Goal: Information Seeking & Learning: Learn about a topic

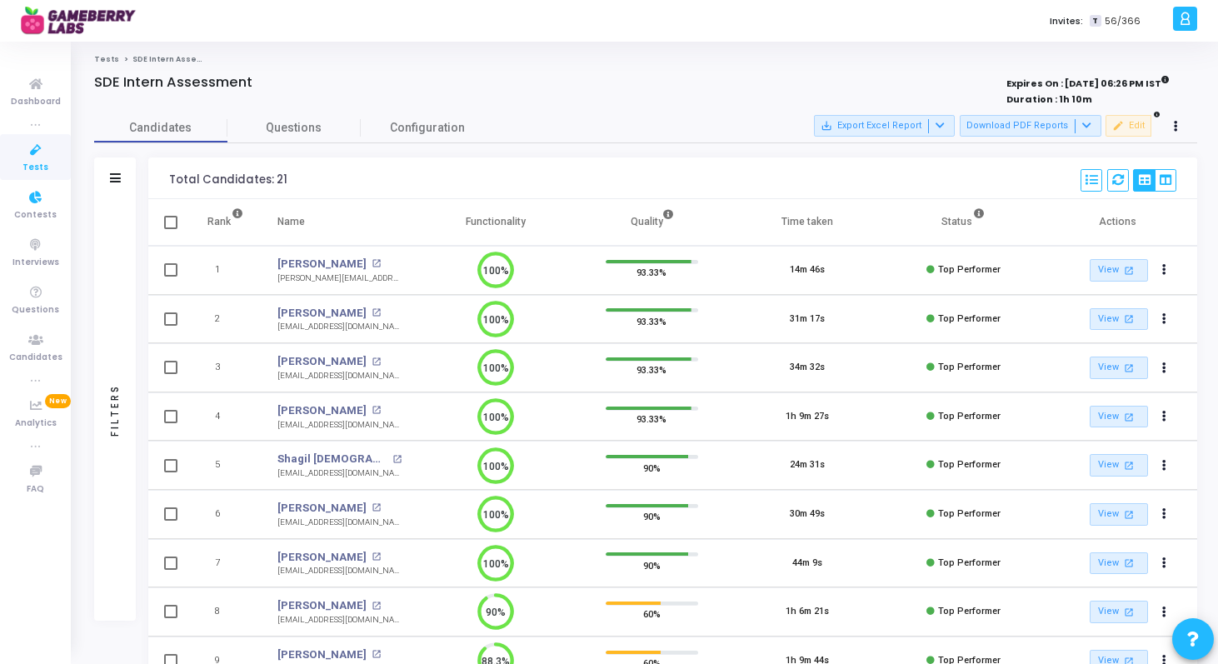
click at [34, 162] on span "Tests" at bounding box center [35, 168] width 26 height 14
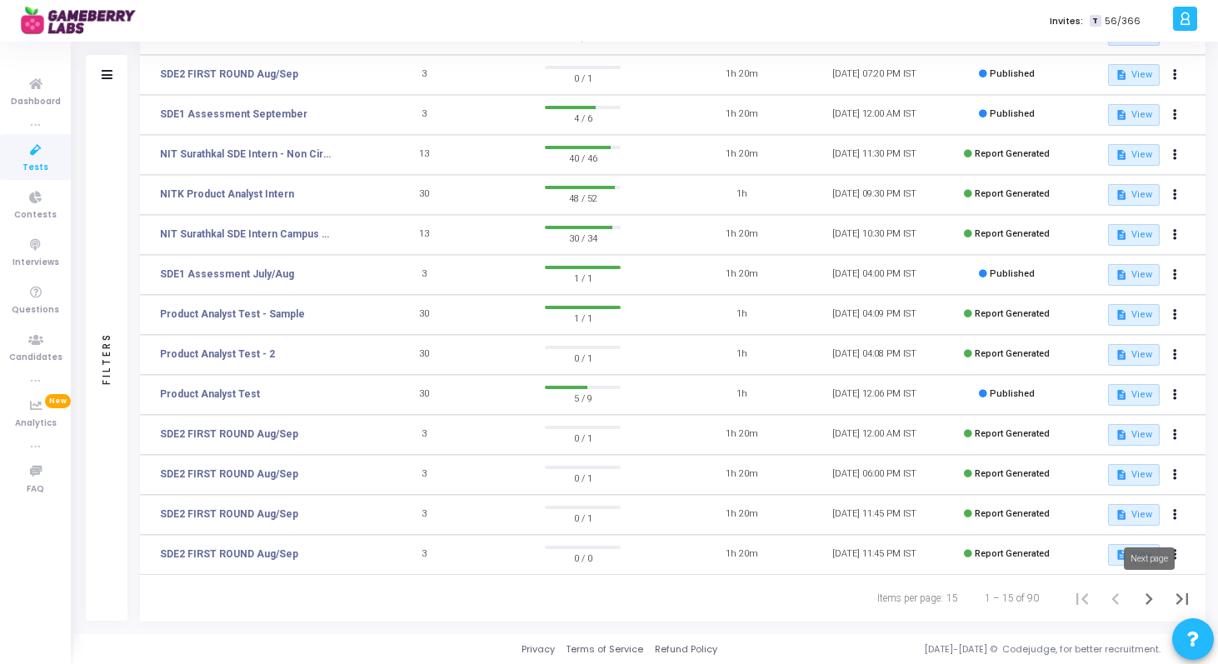
click at [1157, 600] on icon "Next page" at bounding box center [1148, 598] width 23 height 23
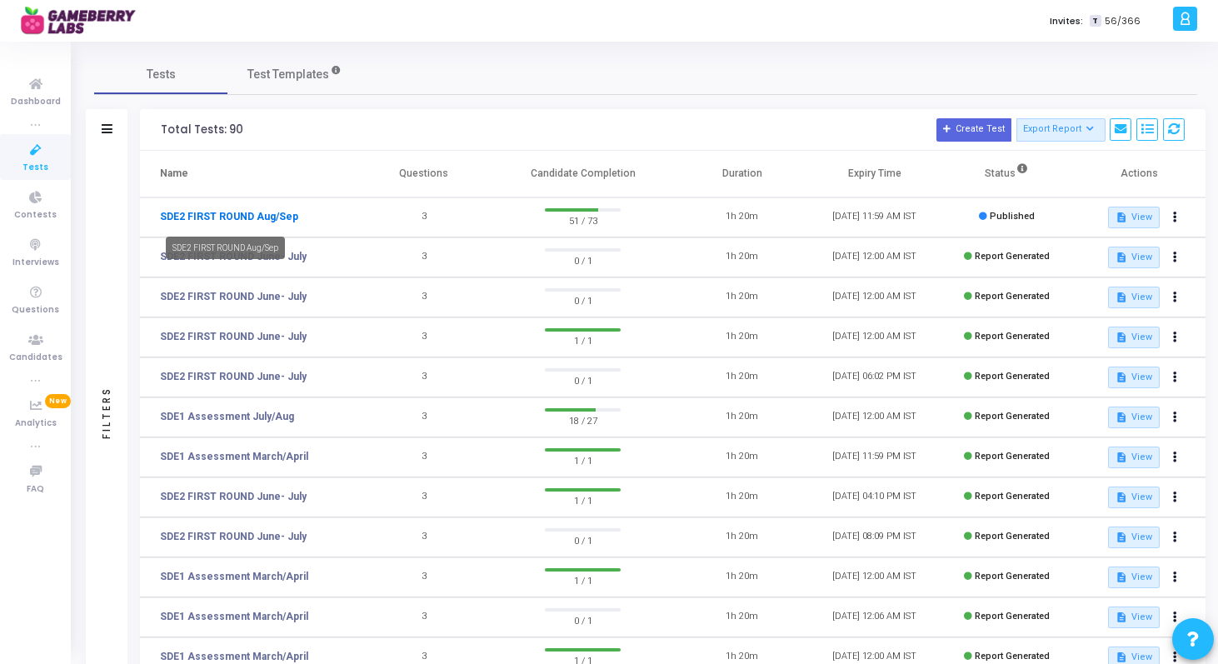
click at [249, 220] on link "SDE2 FIRST ROUND Aug/Sep" at bounding box center [229, 216] width 138 height 15
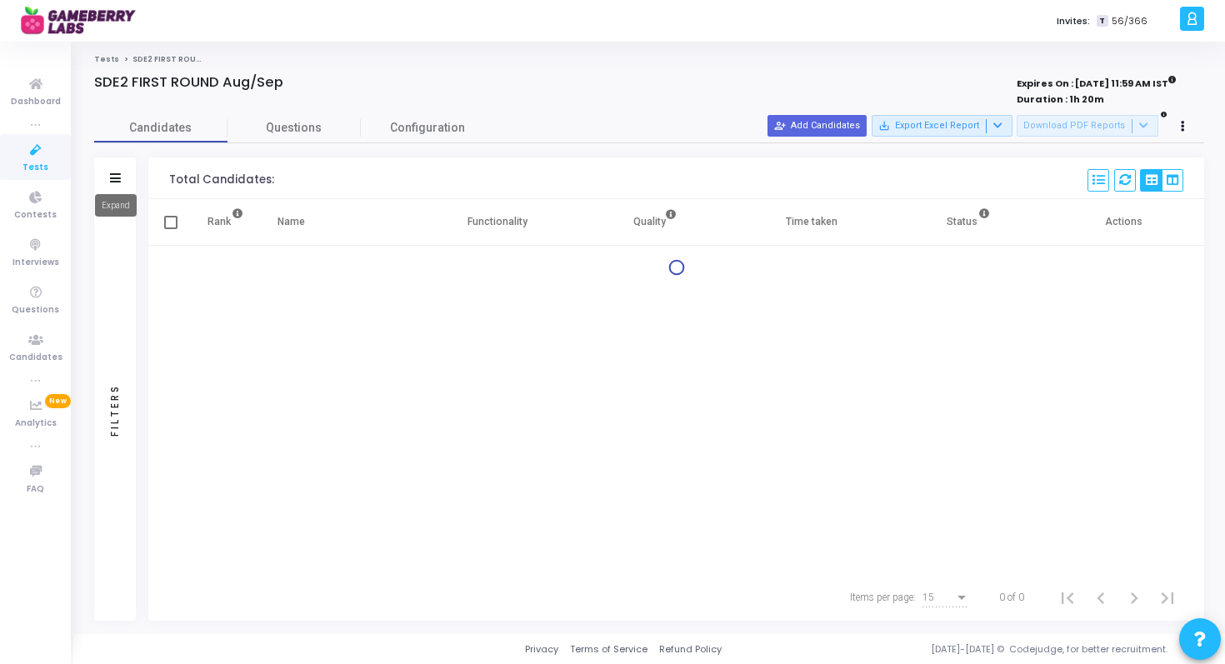
click at [119, 177] on icon at bounding box center [115, 177] width 11 height 9
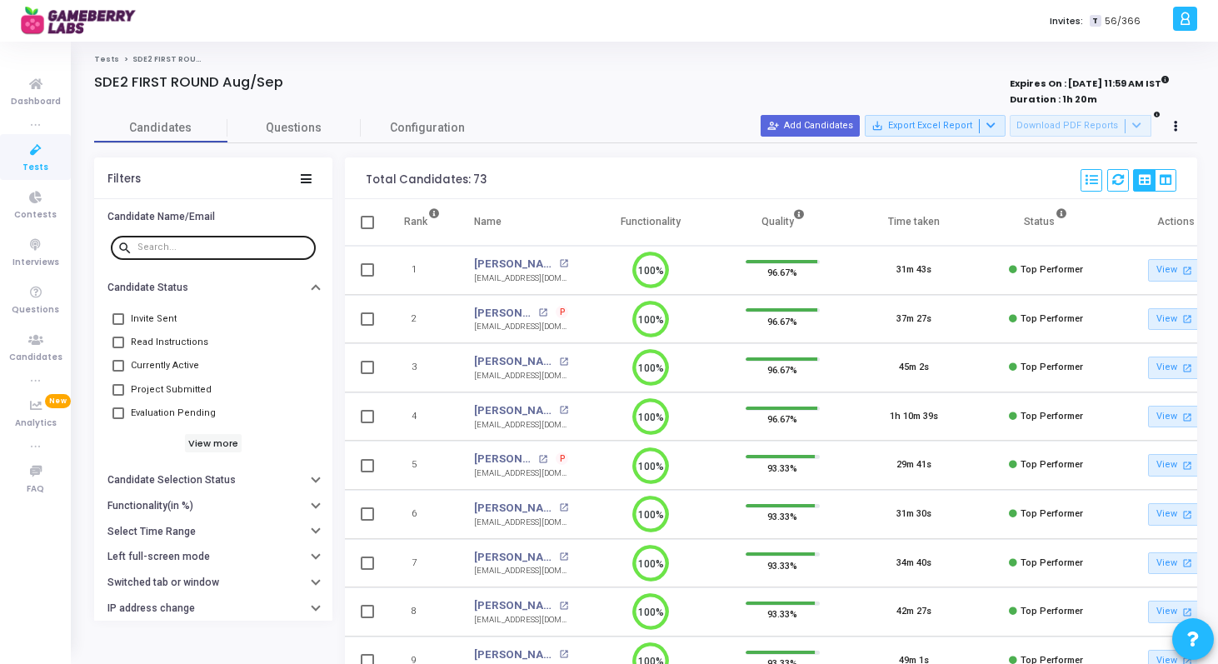
click at [199, 252] on input "text" at bounding box center [223, 247] width 172 height 10
paste input "[EMAIL_ADDRESS][DOMAIN_NAME]"
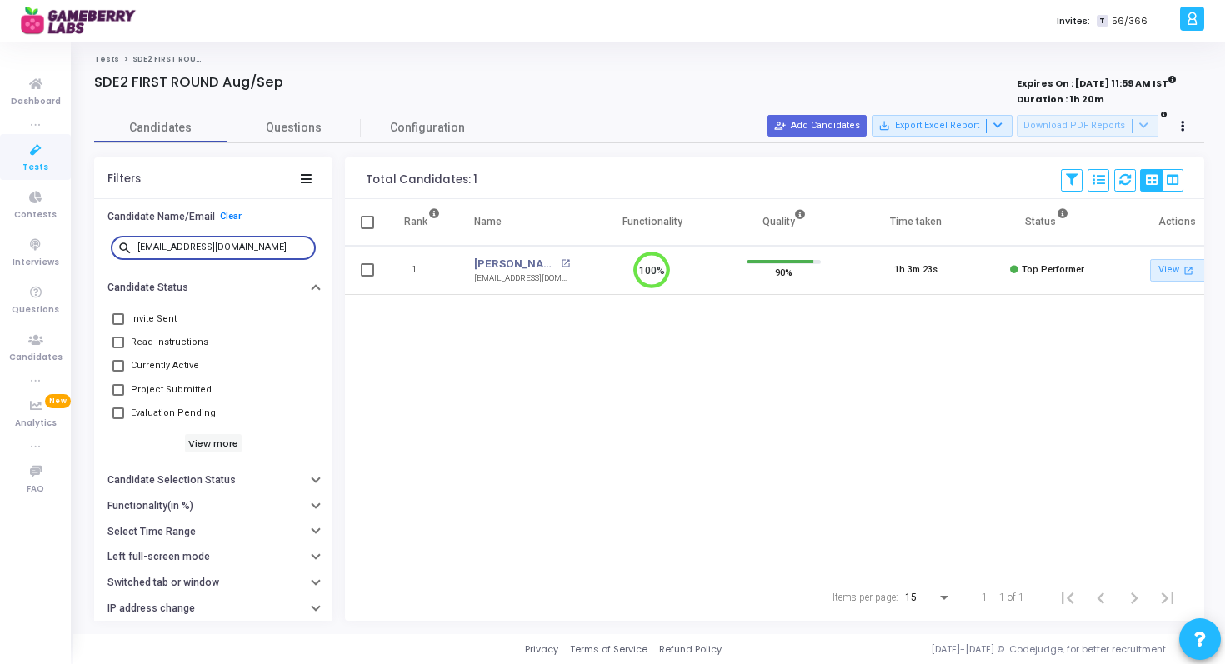
paste input "raj.pranay1999"
paste input "abhishekgupta.ag250"
click at [502, 381] on div "Rank Name Functionality Quality Time taken Status Actions 1 [PERSON_NAME] open_…" at bounding box center [774, 386] width 859 height 375
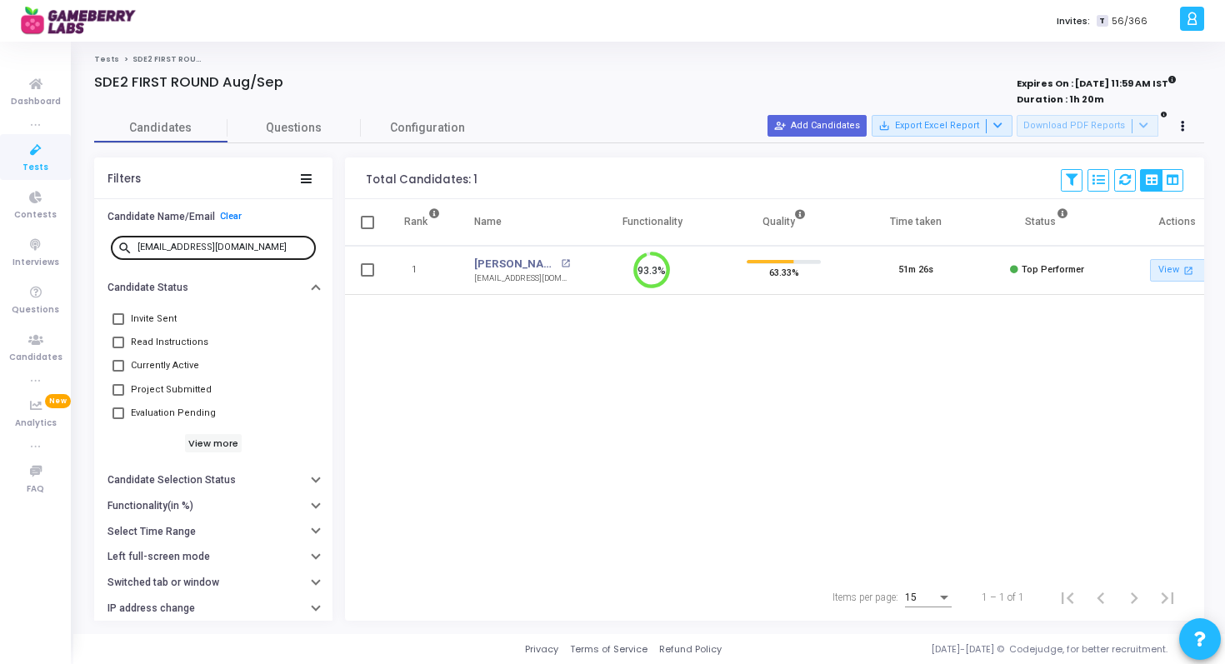
click at [227, 252] on input "[EMAIL_ADDRESS][DOMAIN_NAME]" at bounding box center [223, 247] width 172 height 10
paste input "imshahbaz21"
paste input "[DOMAIN_NAME][PERSON_NAME]"
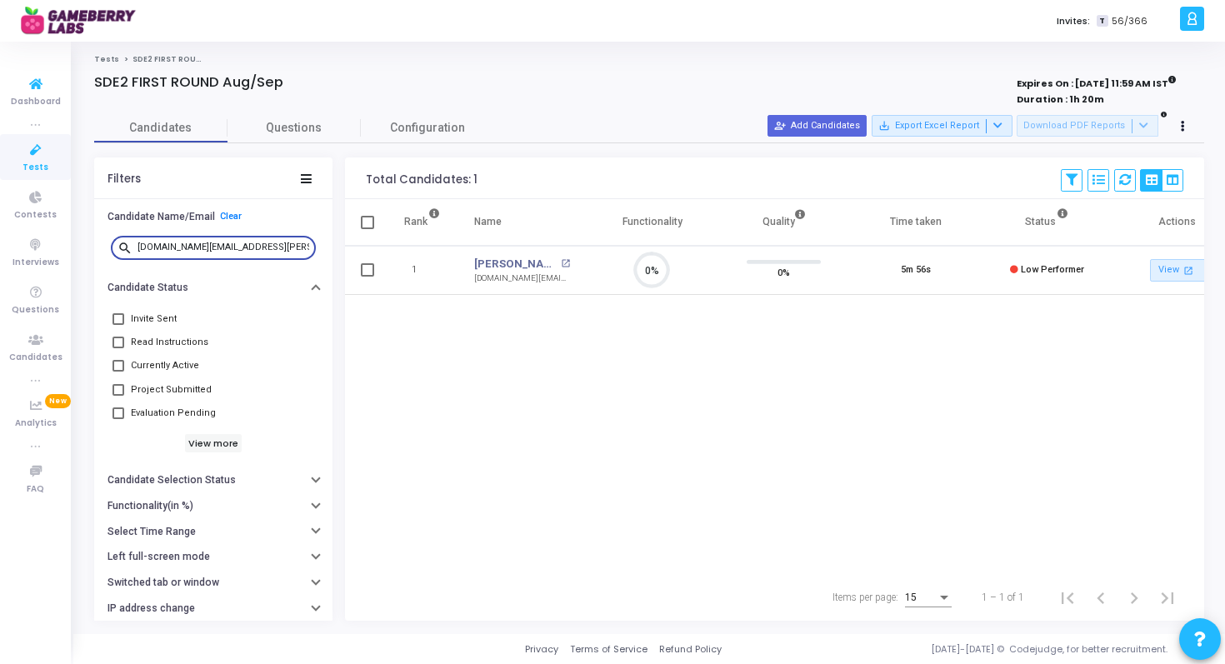
type input "[DOMAIN_NAME][EMAIL_ADDRESS][PERSON_NAME][DOMAIN_NAME]"
click at [57, 151] on link "Tests" at bounding box center [35, 157] width 71 height 46
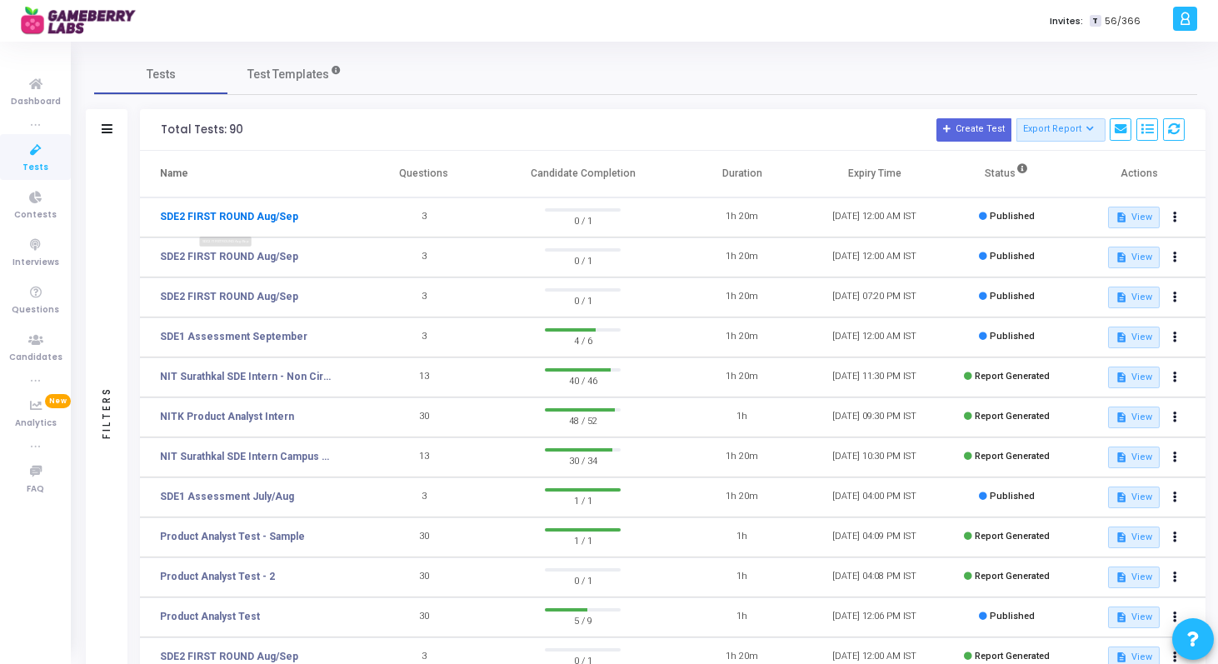
click at [284, 218] on link "SDE2 FIRST ROUND Aug/Sep" at bounding box center [229, 216] width 138 height 15
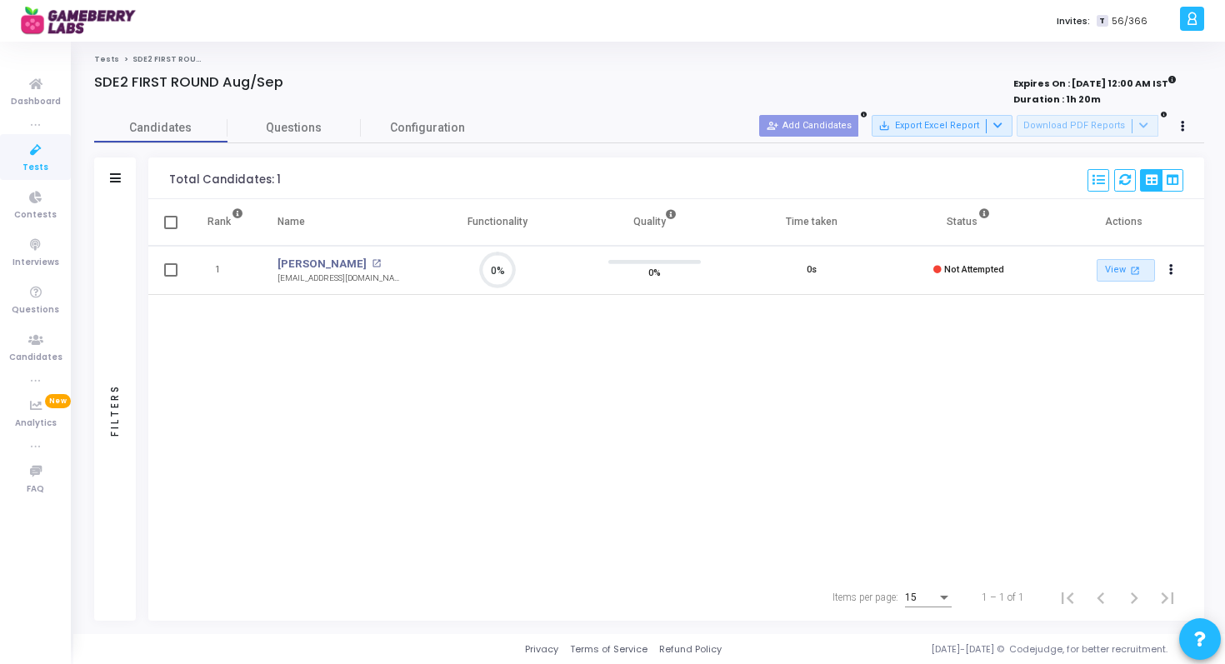
scroll to position [35, 42]
click at [43, 159] on icon at bounding box center [35, 150] width 35 height 21
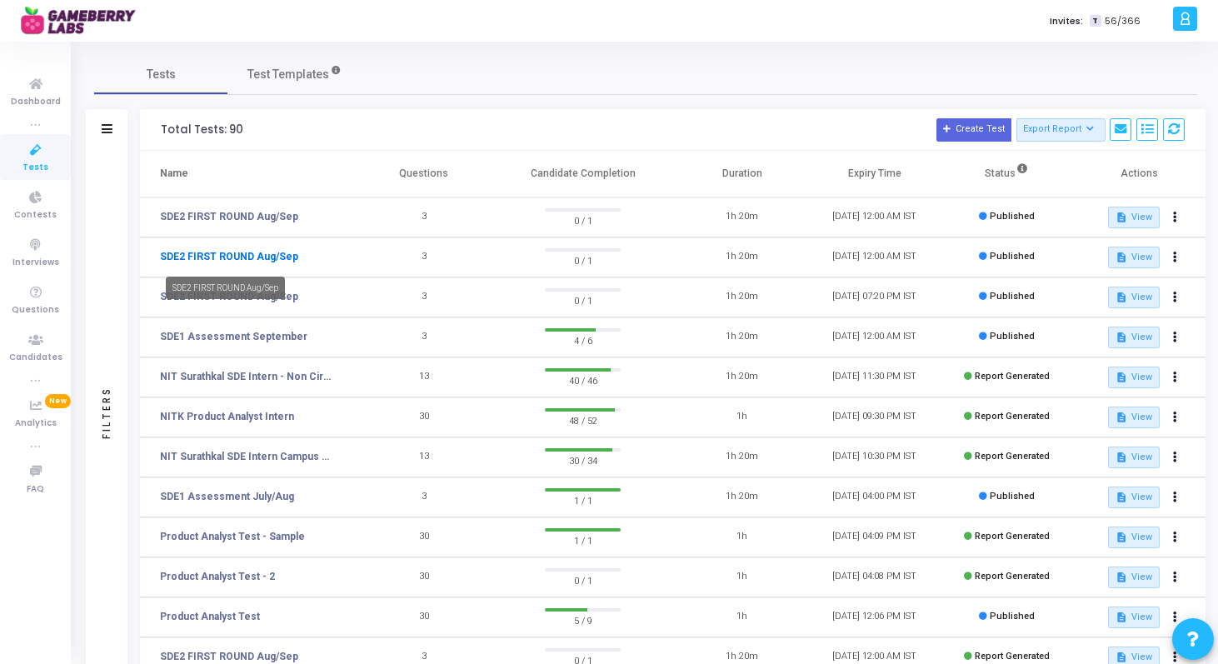
click at [264, 257] on link "SDE2 FIRST ROUND Aug/Sep" at bounding box center [229, 256] width 138 height 15
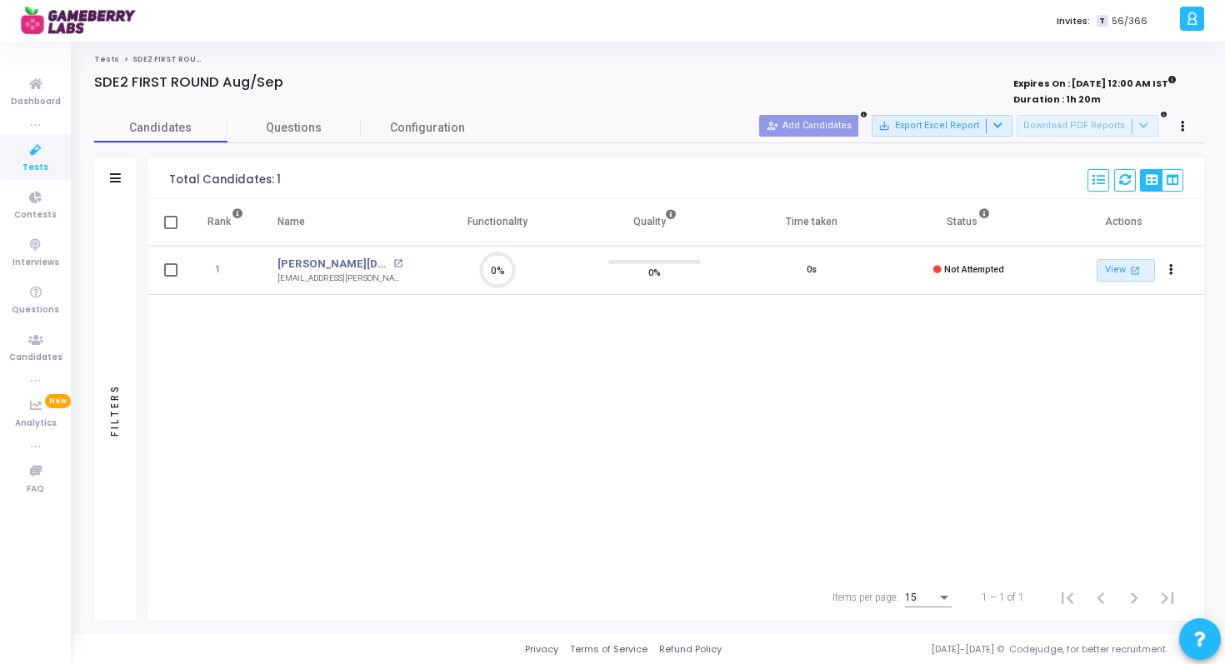
scroll to position [35, 42]
click at [41, 152] on icon at bounding box center [35, 150] width 35 height 21
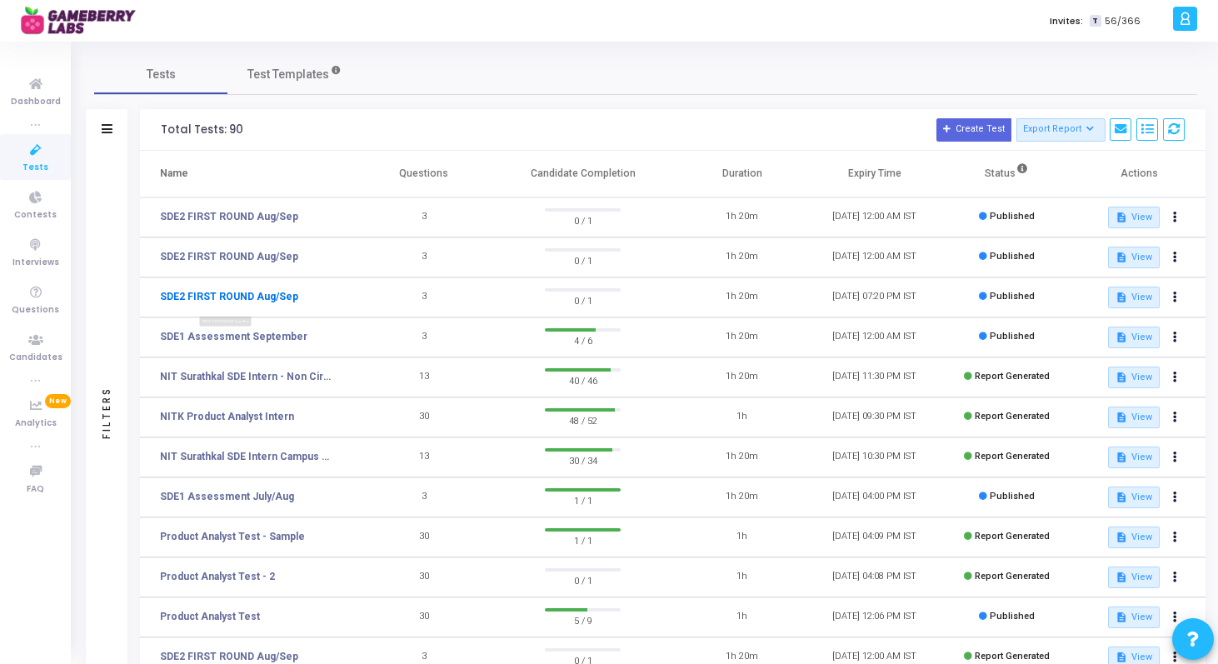
click at [255, 296] on link "SDE2 FIRST ROUND Aug/Sep" at bounding box center [229, 296] width 138 height 15
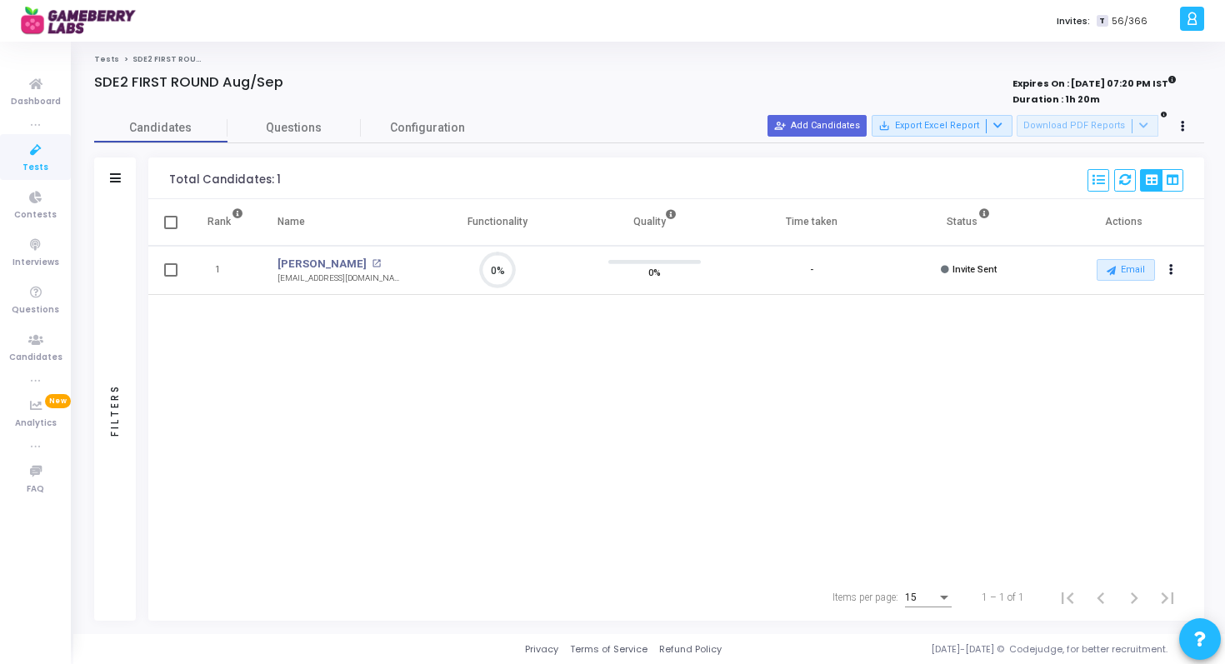
scroll to position [7, 7]
click at [57, 150] on link "Tests" at bounding box center [35, 157] width 71 height 46
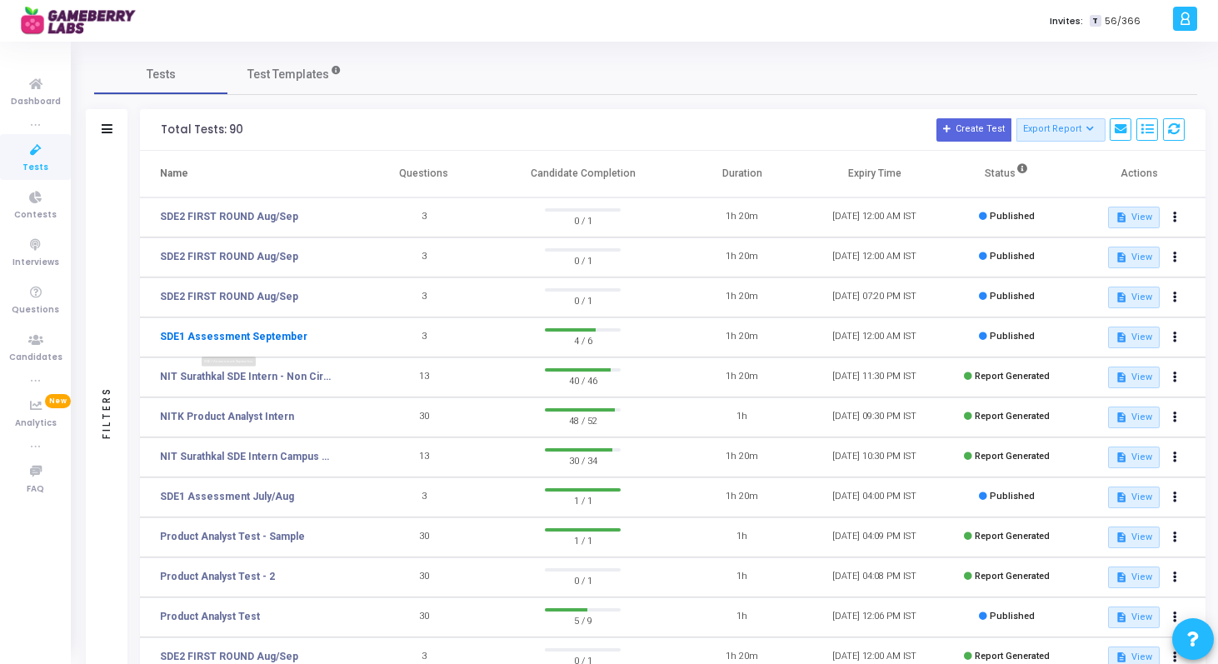
click at [255, 335] on link "SDE1 Assessment September" at bounding box center [233, 336] width 147 height 15
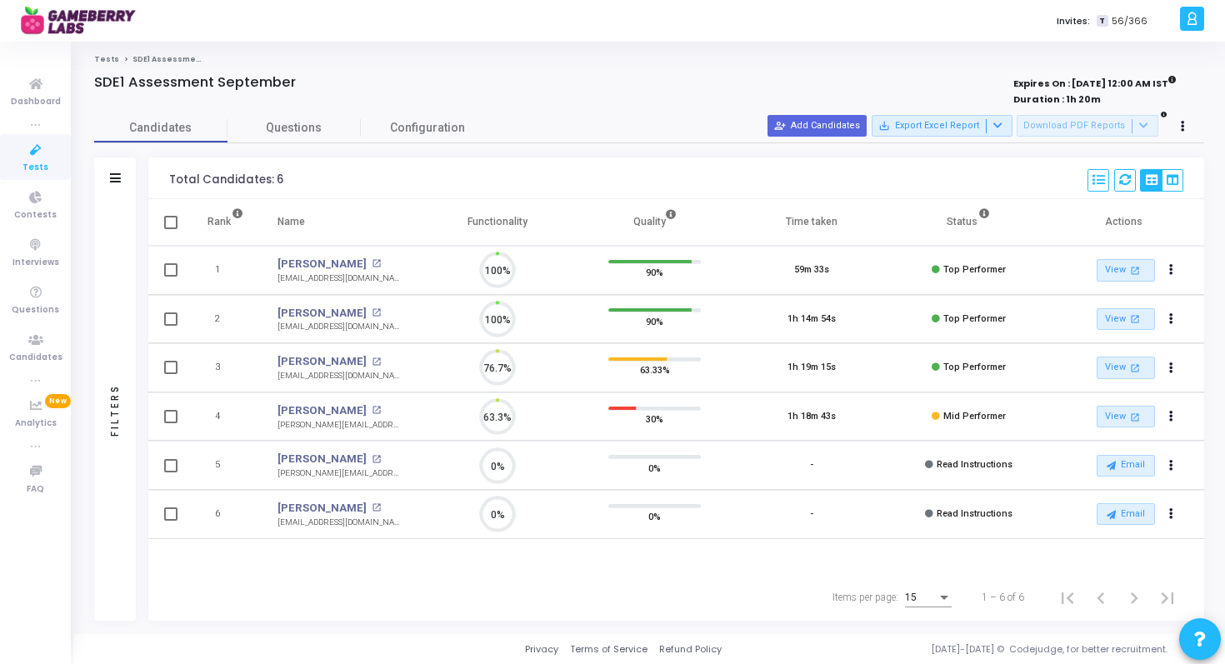
scroll to position [35, 42]
click at [39, 157] on icon at bounding box center [35, 150] width 35 height 21
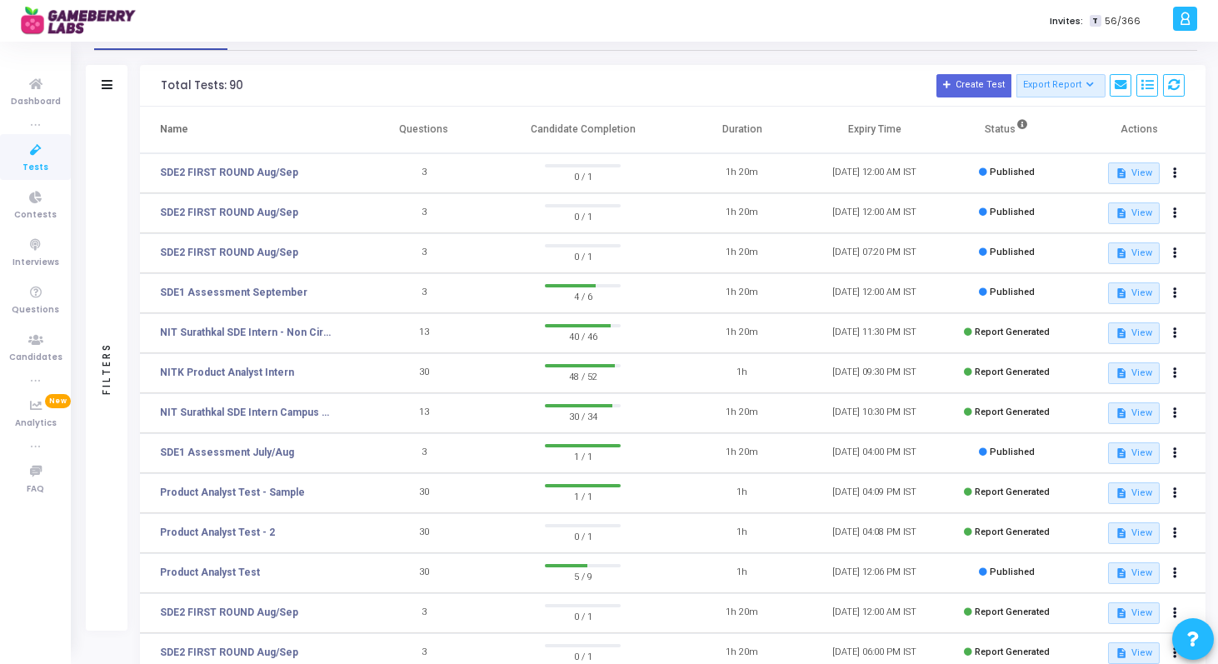
scroll to position [57, 0]
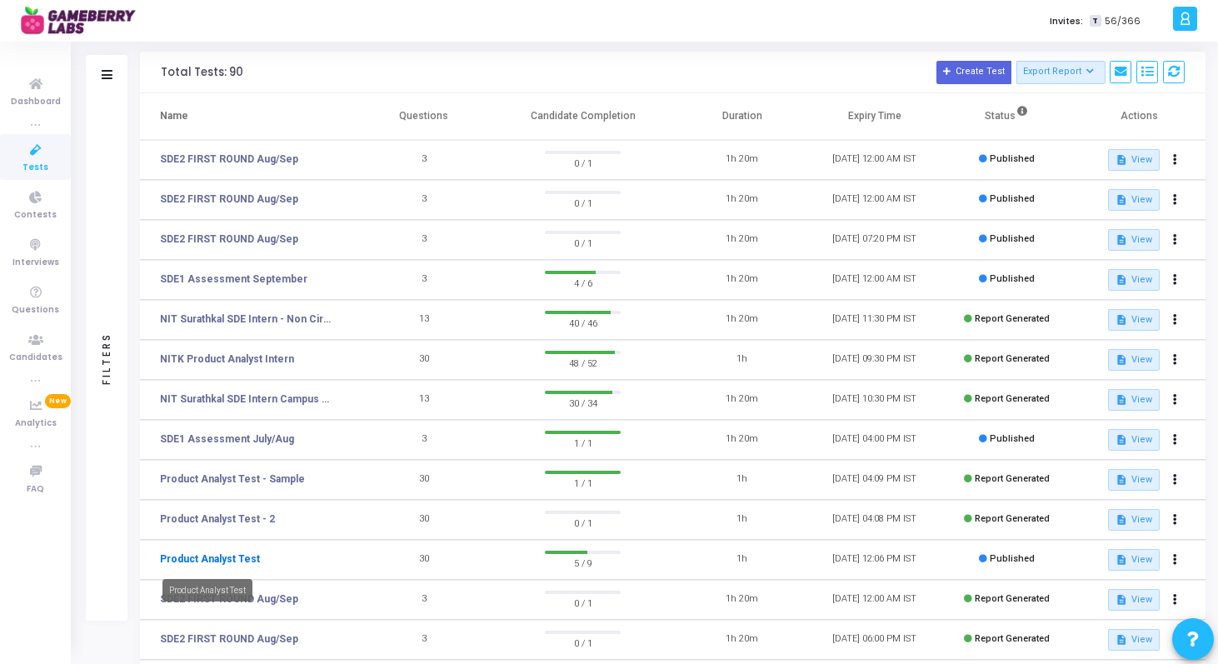
click at [226, 557] on link "Product Analyst Test" at bounding box center [210, 559] width 100 height 15
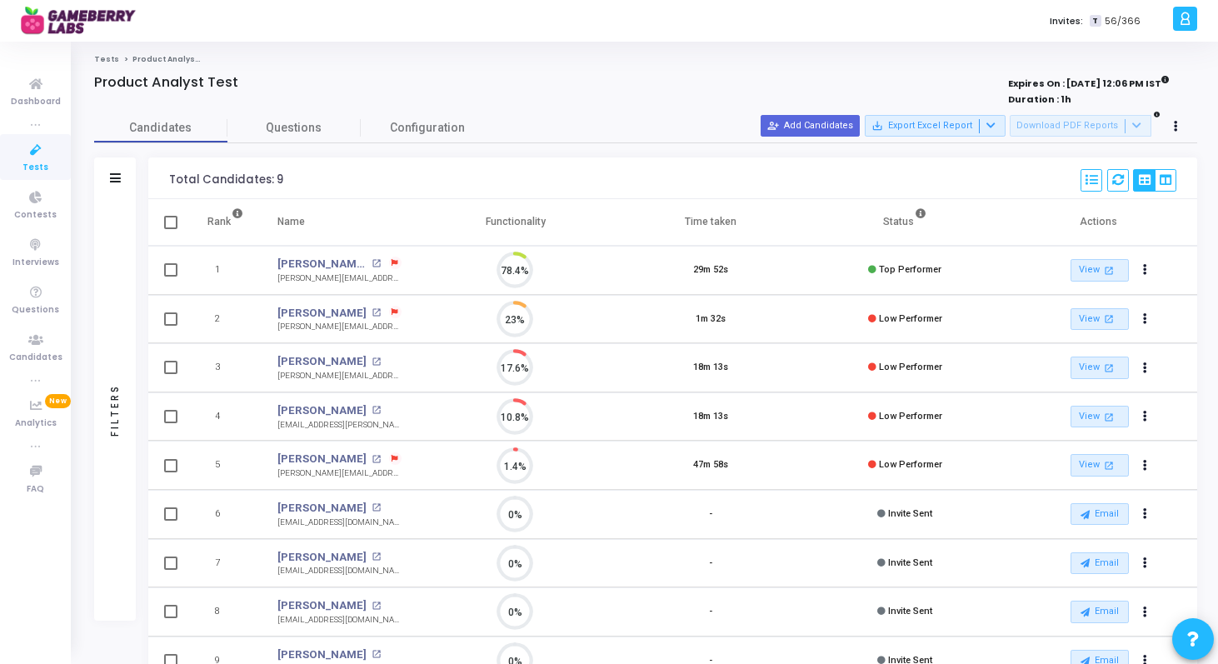
scroll to position [35, 42]
click at [34, 161] on span "Tests" at bounding box center [35, 168] width 26 height 14
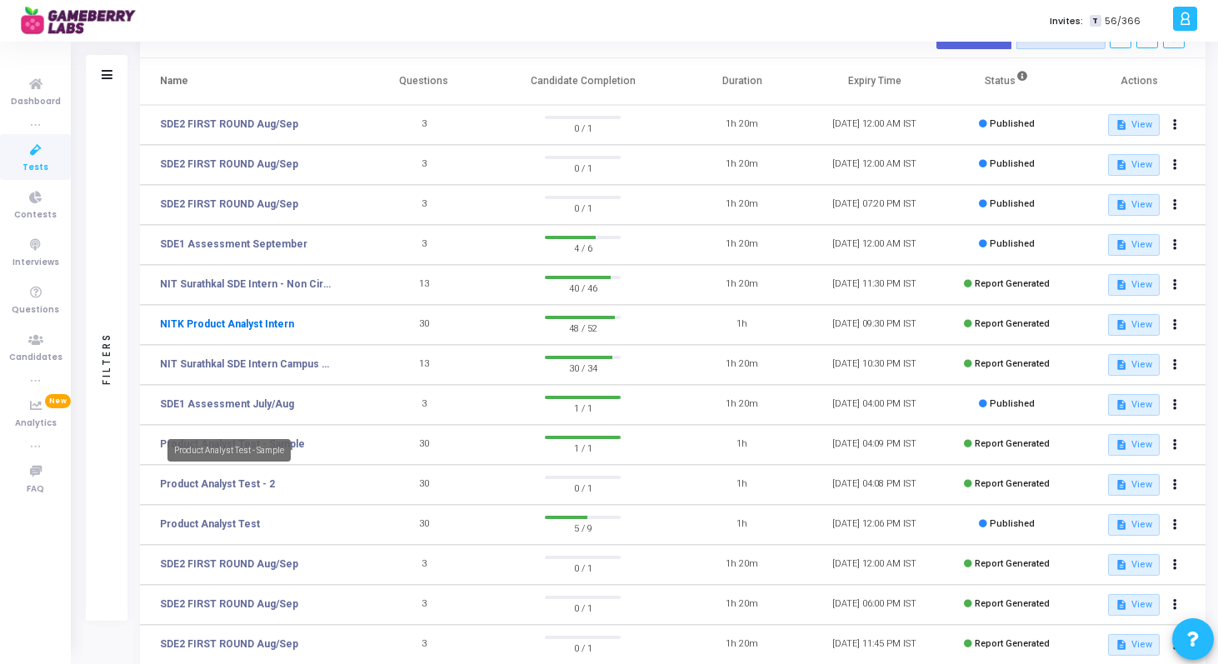
scroll to position [117, 0]
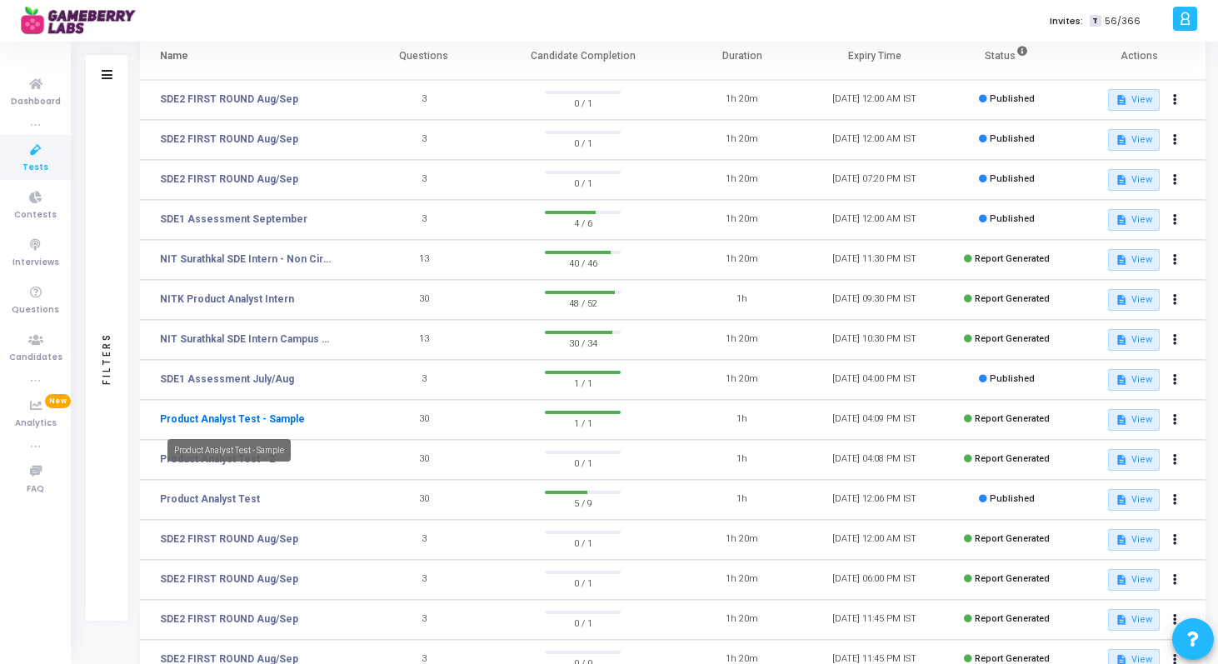
click at [240, 415] on link "Product Analyst Test - Sample" at bounding box center [232, 419] width 145 height 15
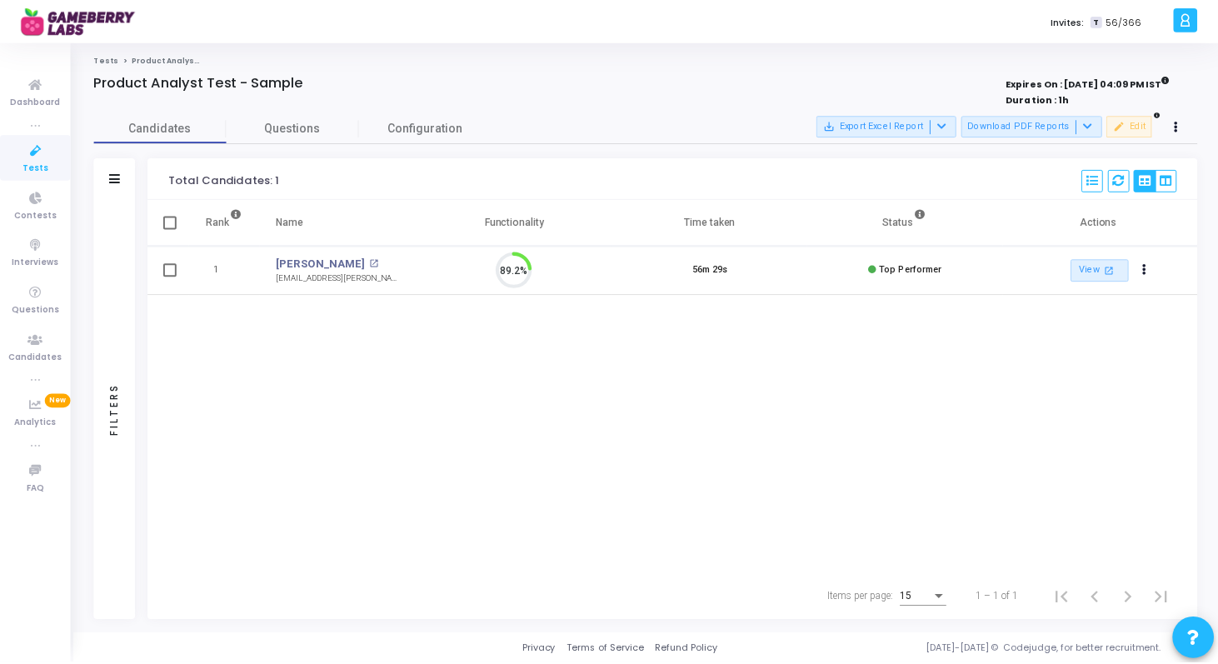
scroll to position [35, 42]
click at [40, 163] on span "Tests" at bounding box center [35, 168] width 26 height 14
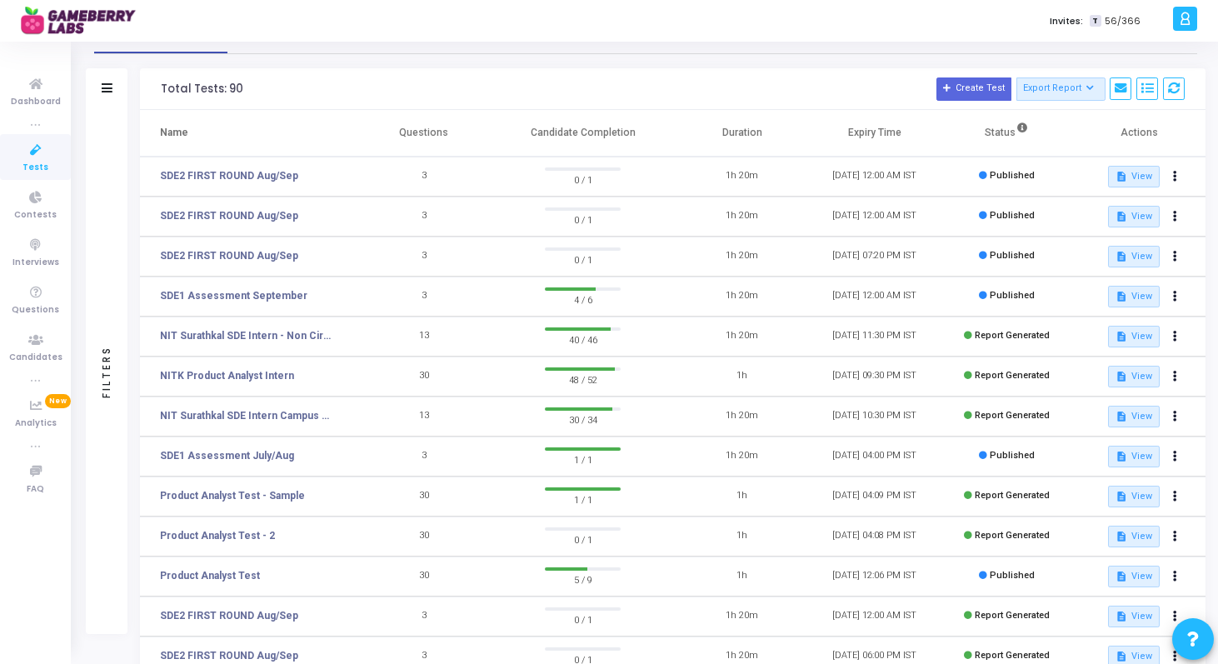
scroll to position [42, 0]
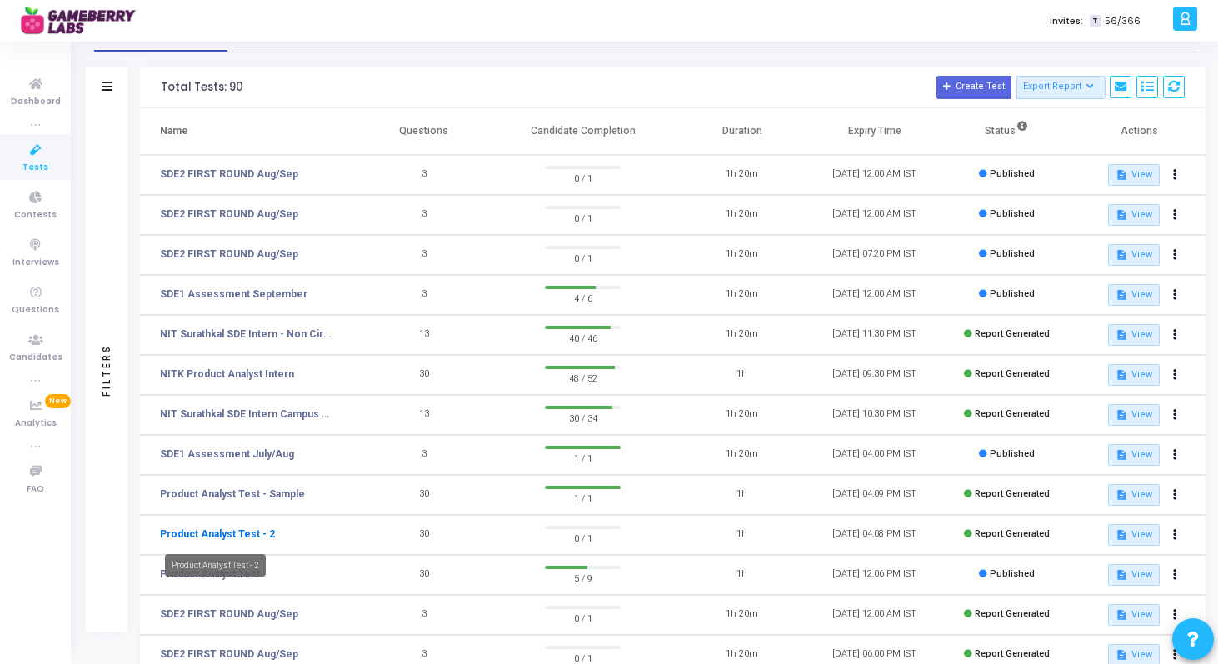
click at [247, 535] on link "Product Analyst Test - 2" at bounding box center [217, 534] width 115 height 15
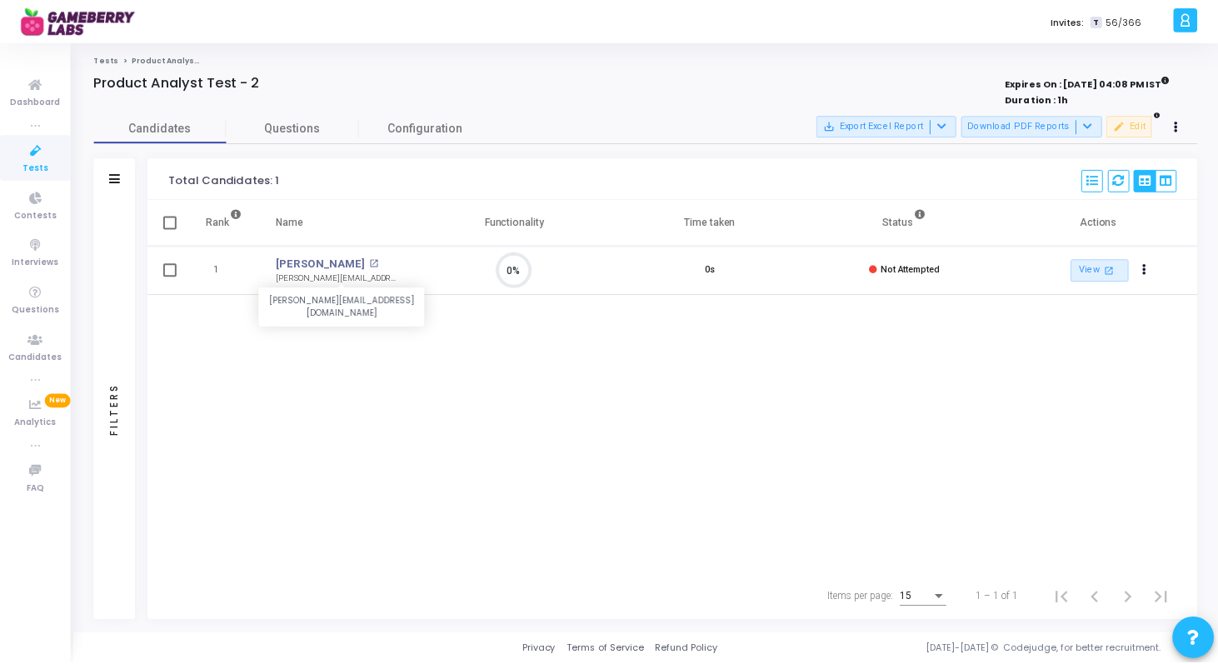
scroll to position [35, 42]
click at [33, 154] on icon at bounding box center [35, 150] width 35 height 21
